Goal: Task Accomplishment & Management: Use online tool/utility

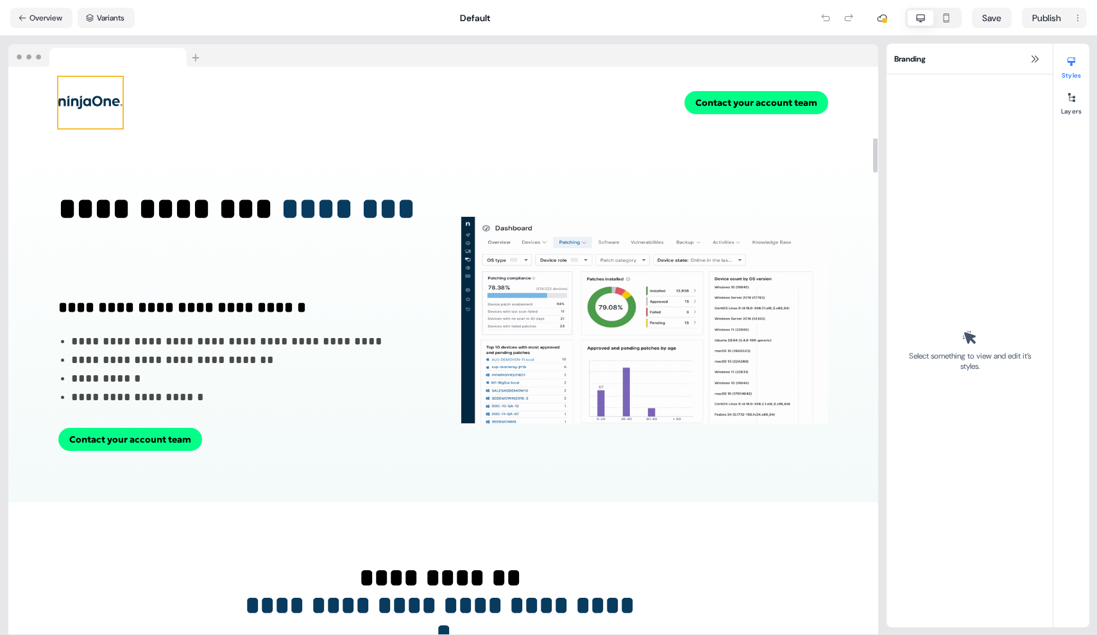
click at [81, 91] on img at bounding box center [90, 102] width 64 height 51
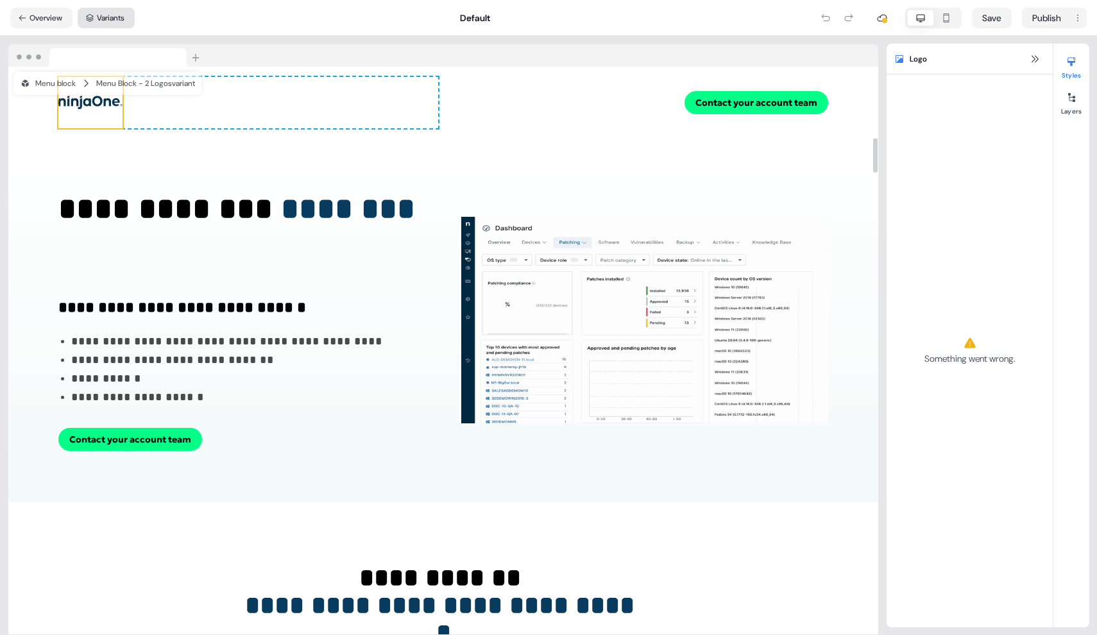
click at [114, 19] on button "Variants" at bounding box center [106, 18] width 57 height 21
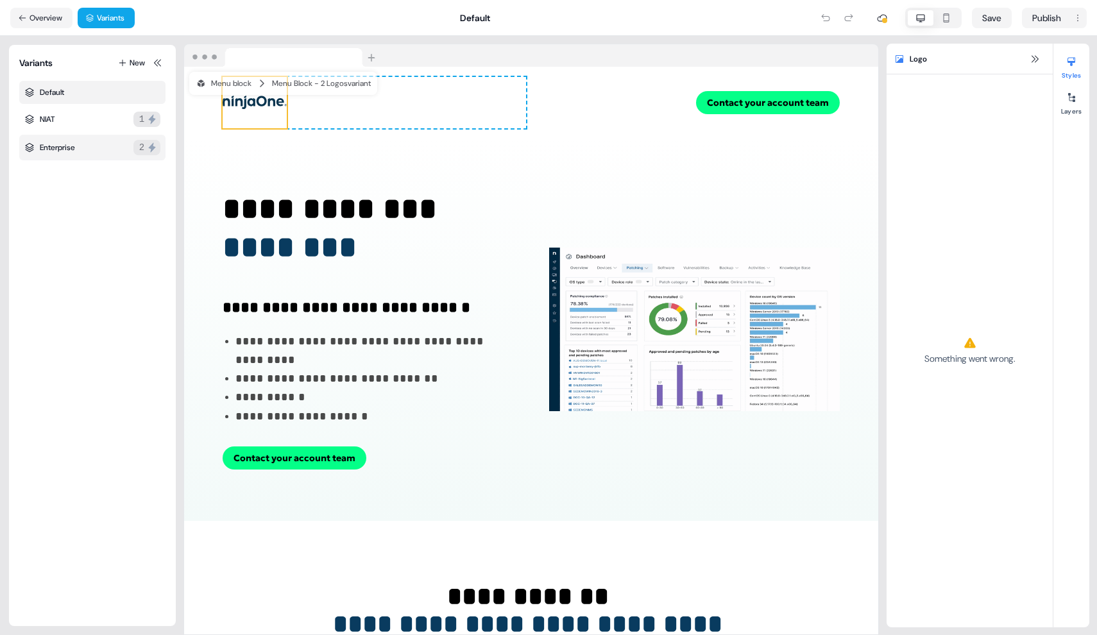
click at [100, 136] on div "Enterprise 2" at bounding box center [92, 148] width 146 height 26
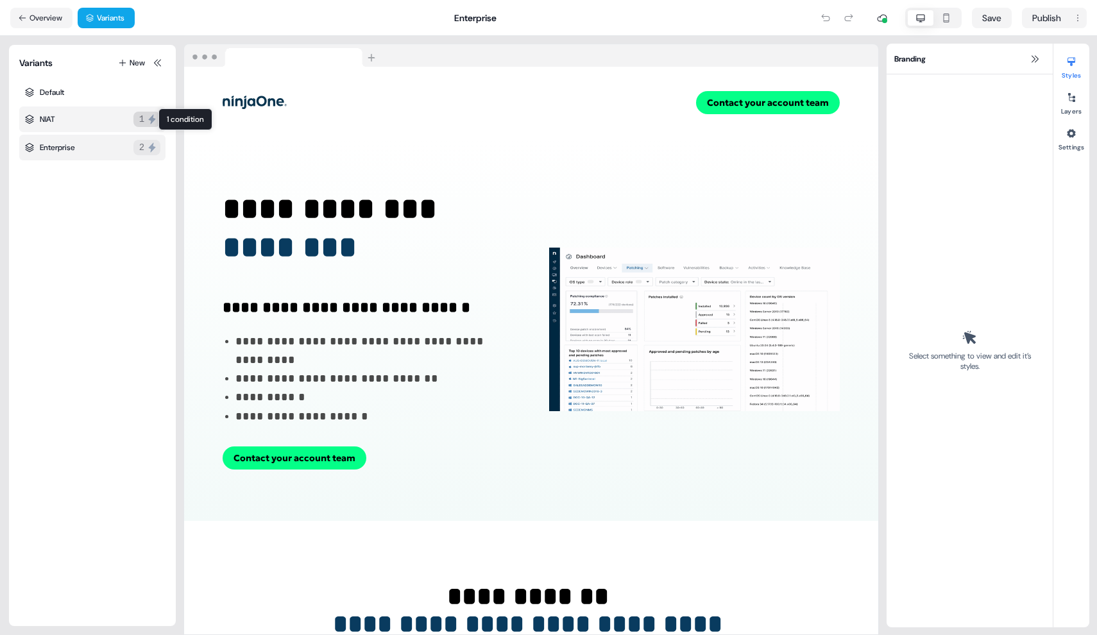
click at [133, 114] on button "1" at bounding box center [146, 119] width 27 height 15
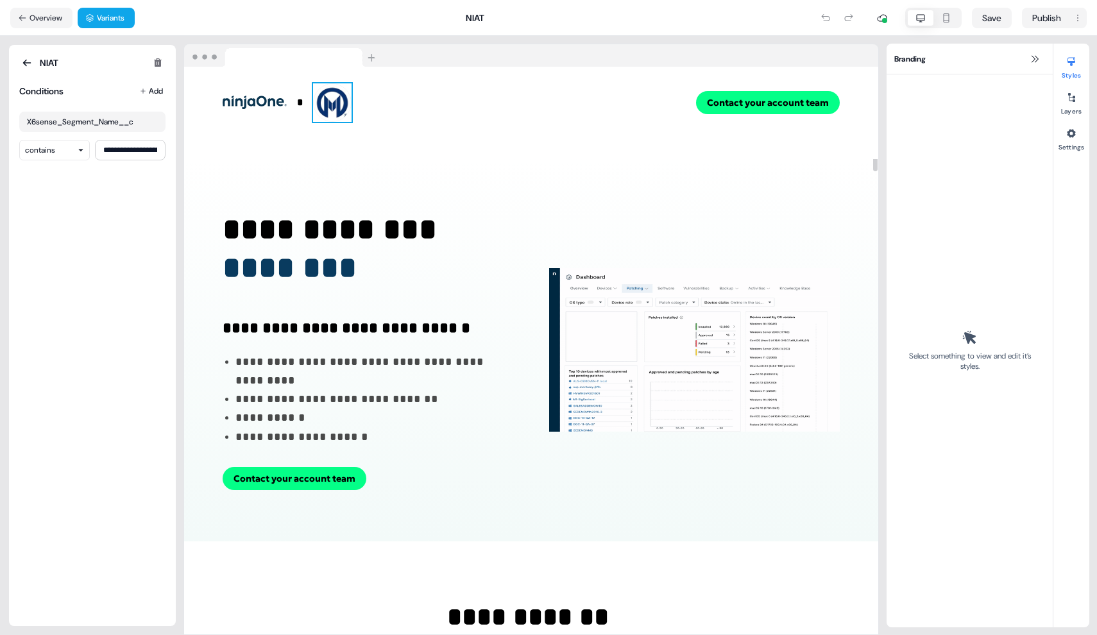
click at [335, 102] on img at bounding box center [332, 102] width 38 height 38
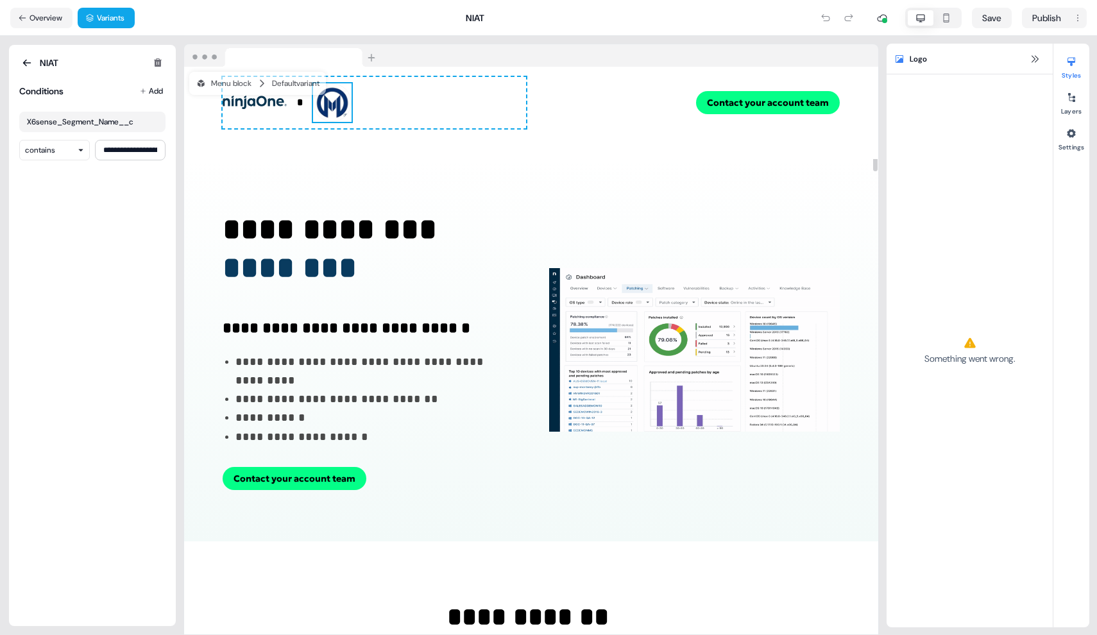
click at [335, 102] on img at bounding box center [332, 102] width 38 height 38
